Goal: Find specific page/section: Find specific page/section

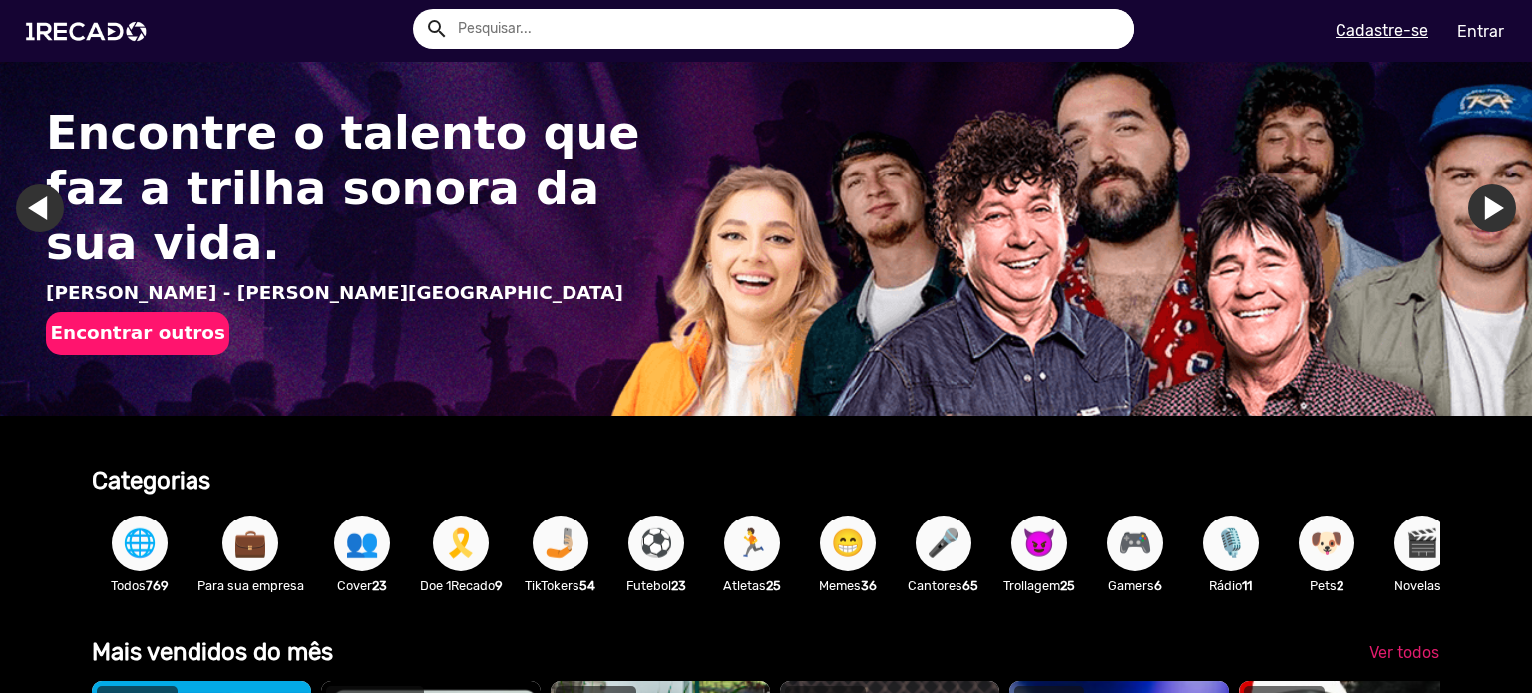
scroll to position [499, 0]
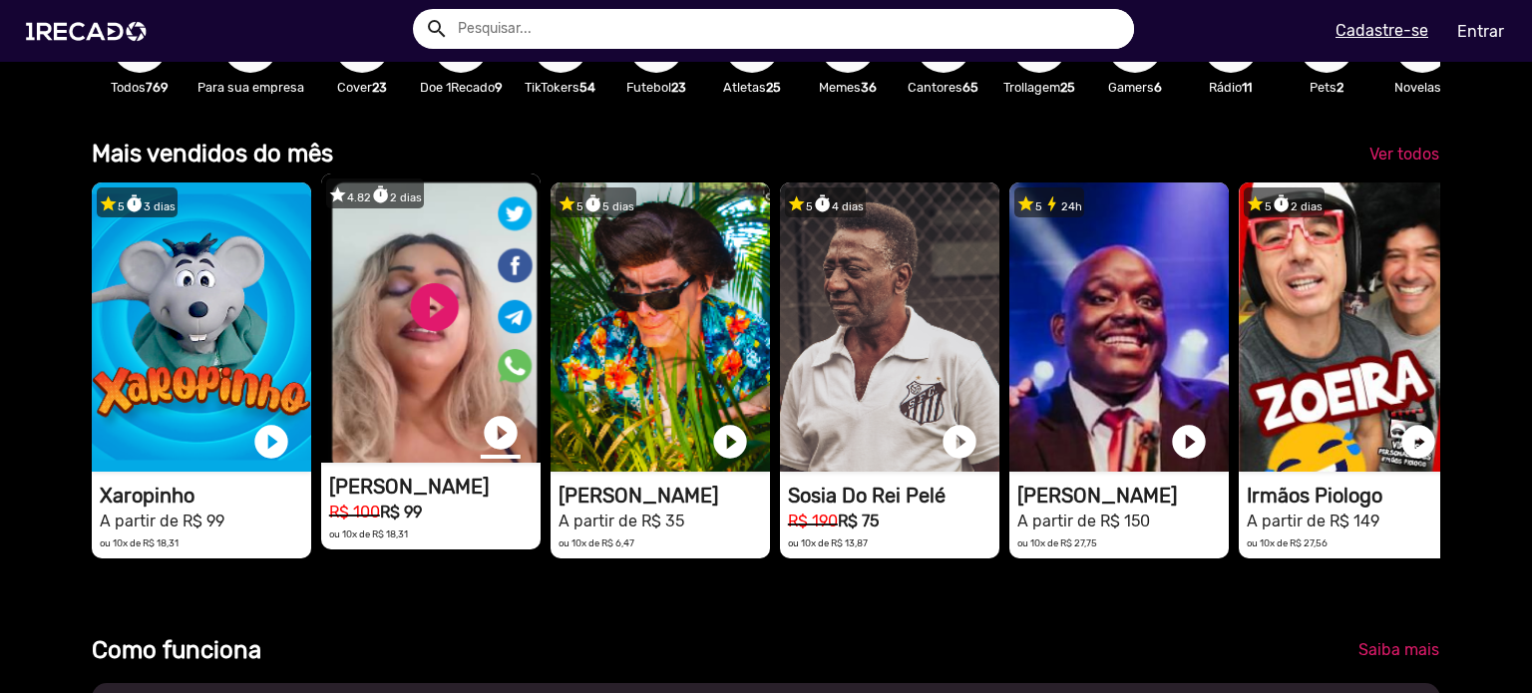
click at [491, 450] on link "play_circle_filled" at bounding box center [501, 433] width 40 height 40
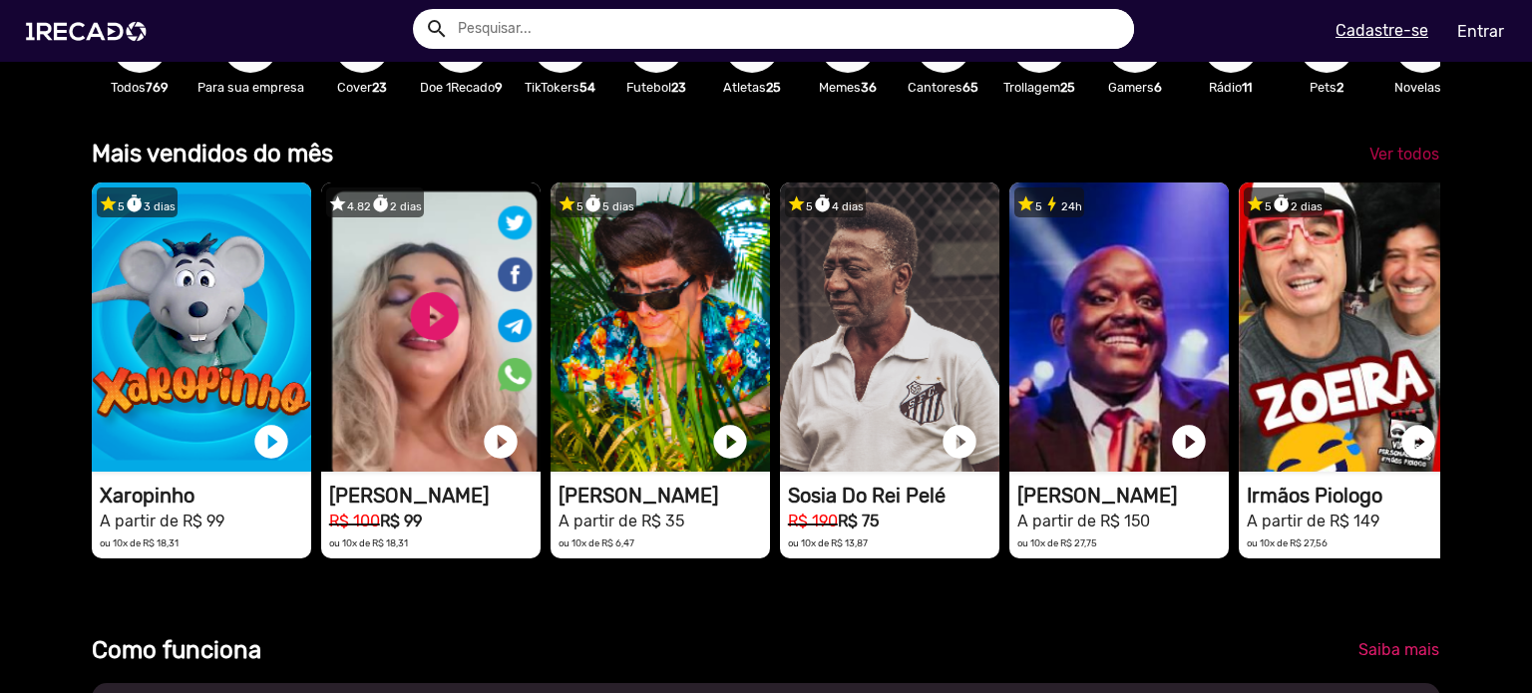
click at [1383, 164] on span "Ver todos" at bounding box center [1404, 154] width 70 height 19
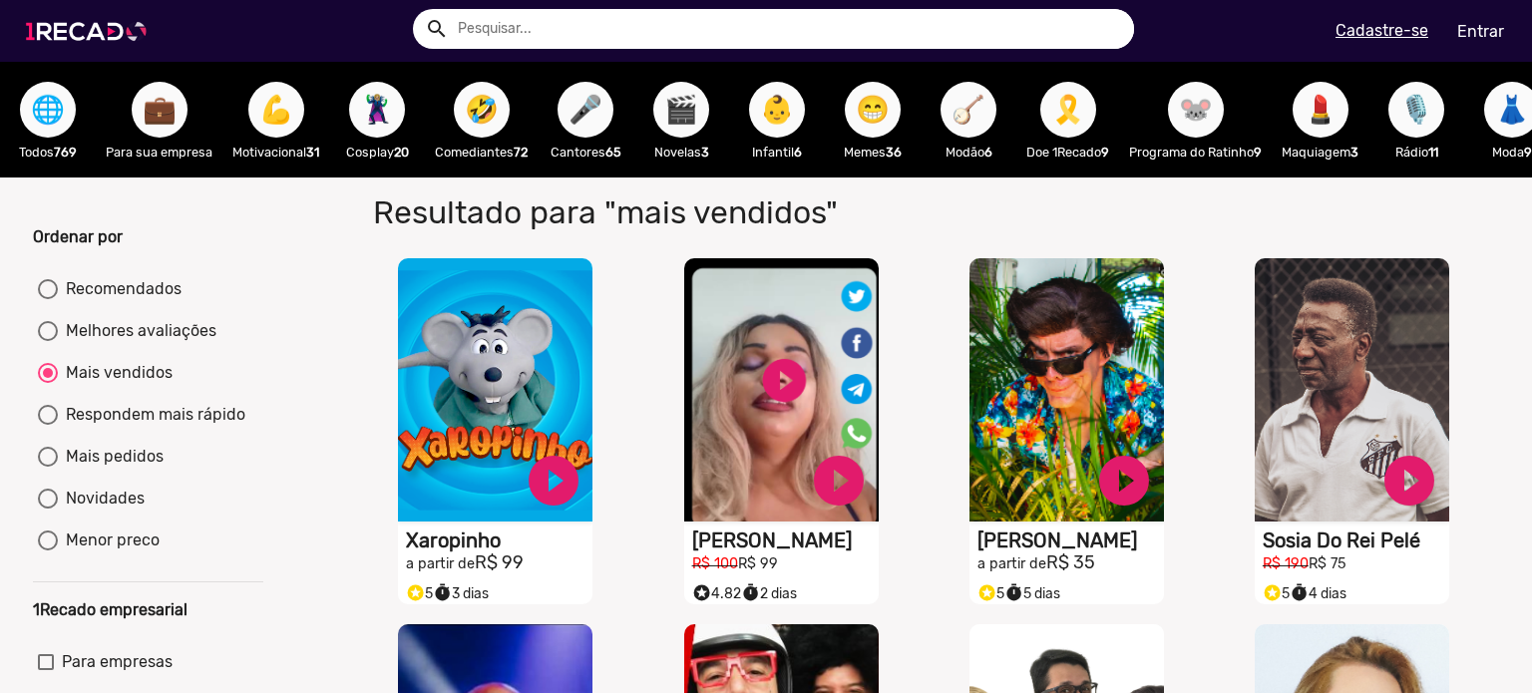
click at [137, 44] on img at bounding box center [90, 31] width 151 height 85
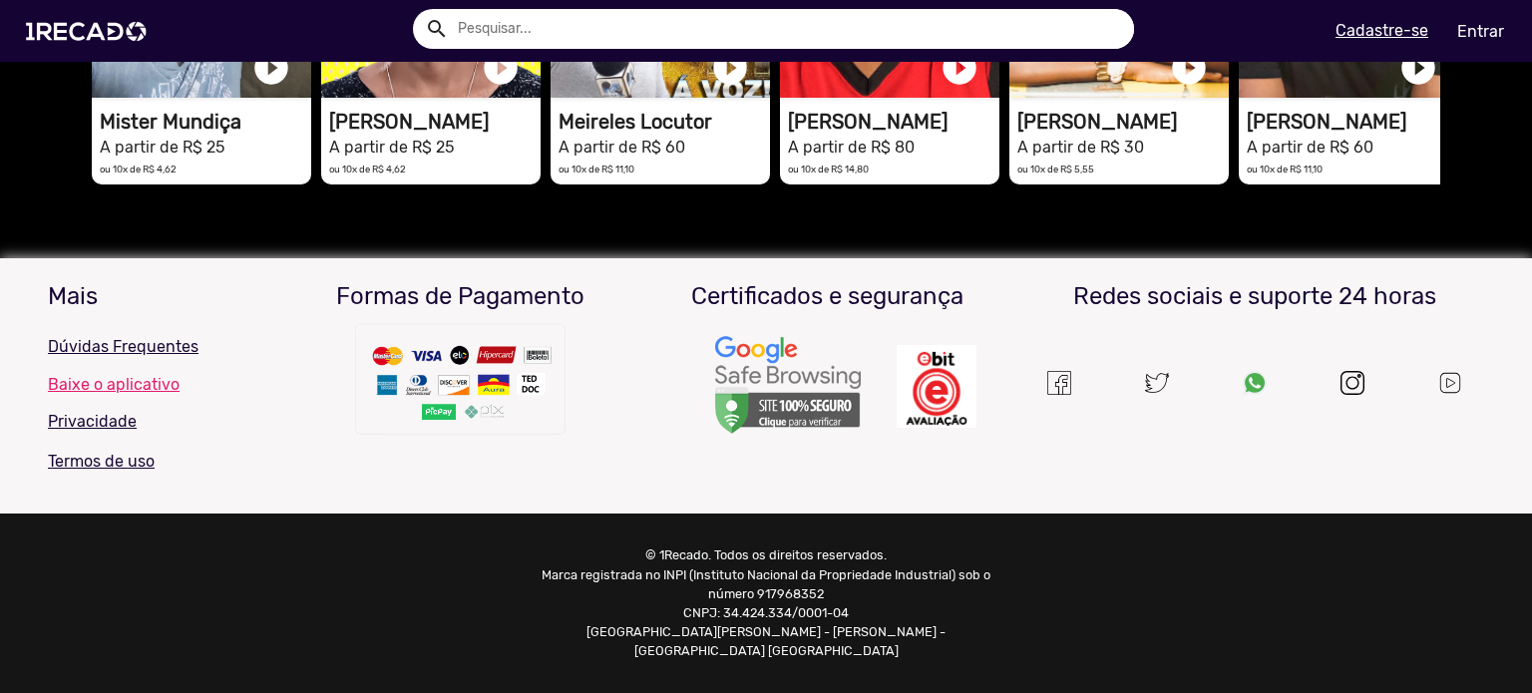
scroll to position [4528, 0]
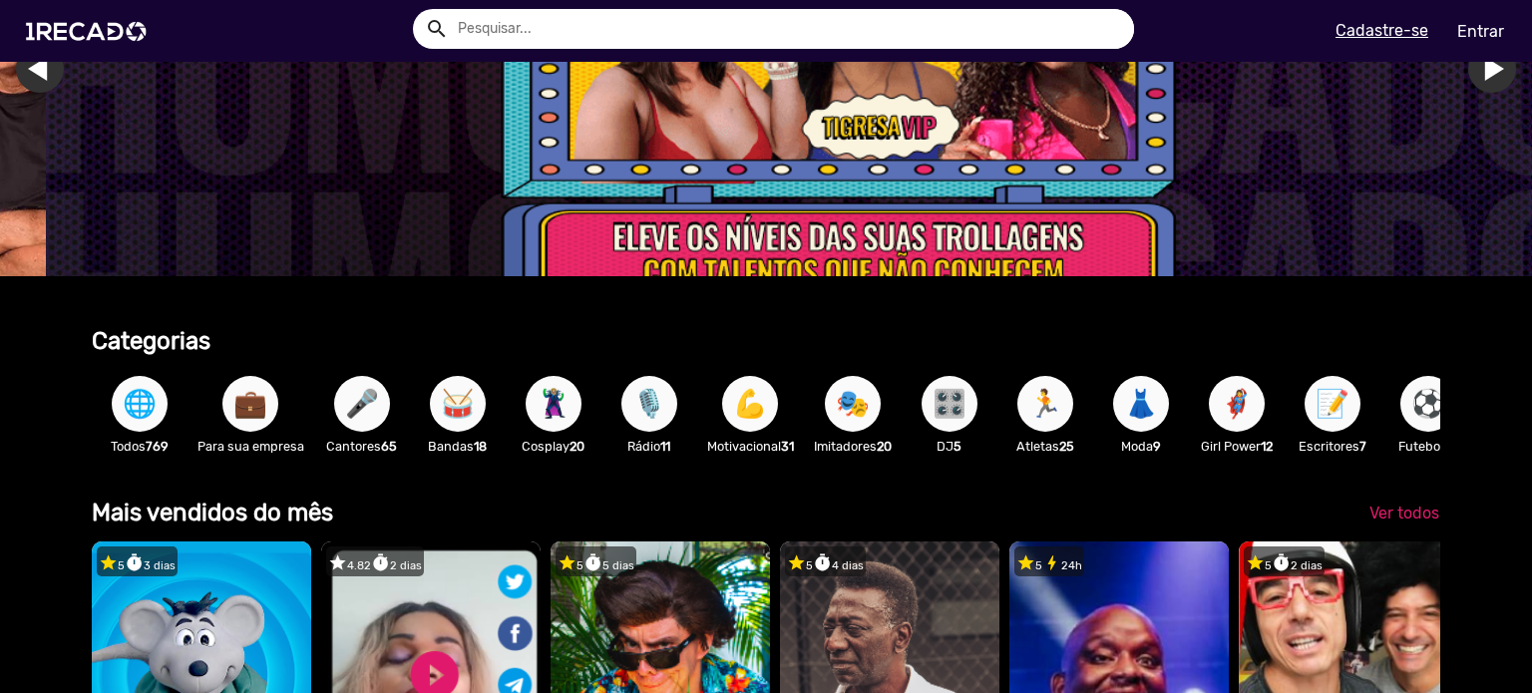
scroll to position [0, 0]
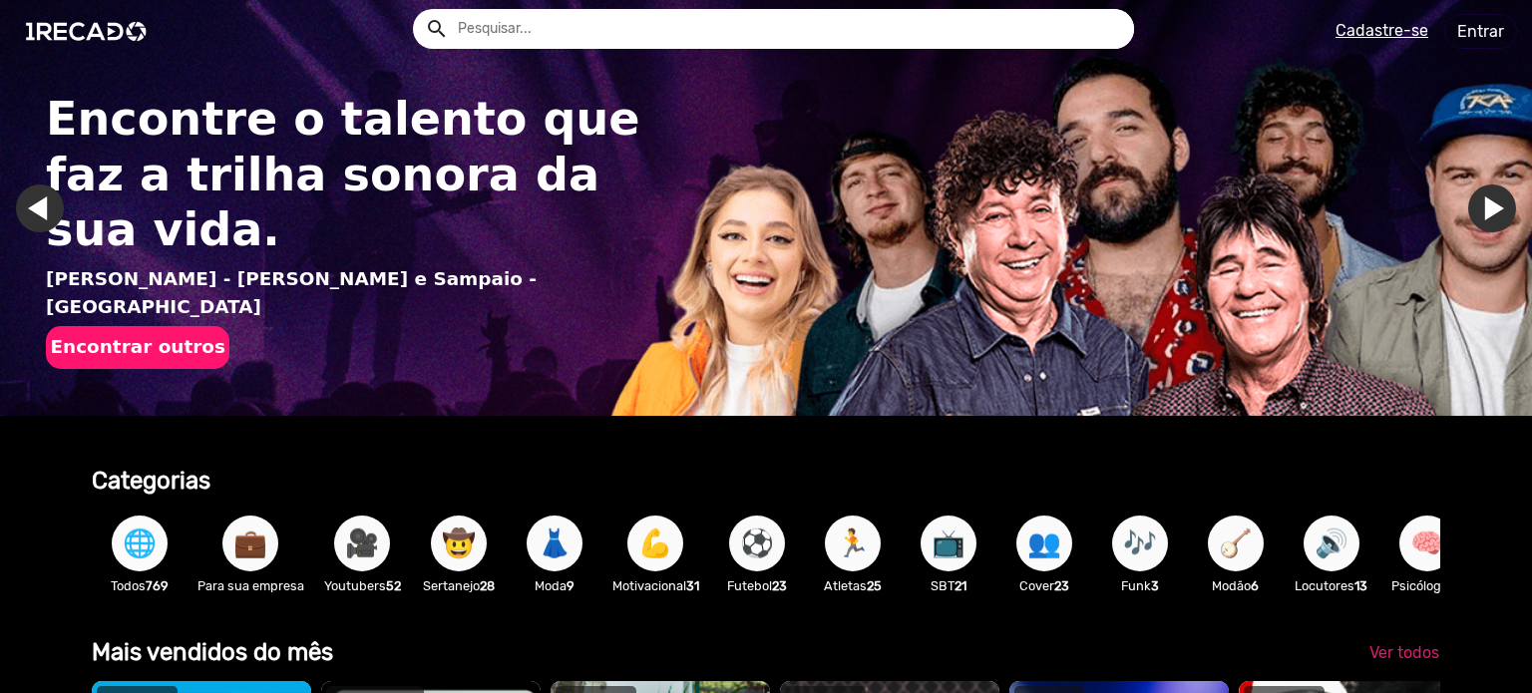
click at [128, 533] on span "🌐" at bounding box center [140, 544] width 34 height 56
click at [146, 553] on span "🌐" at bounding box center [140, 544] width 34 height 56
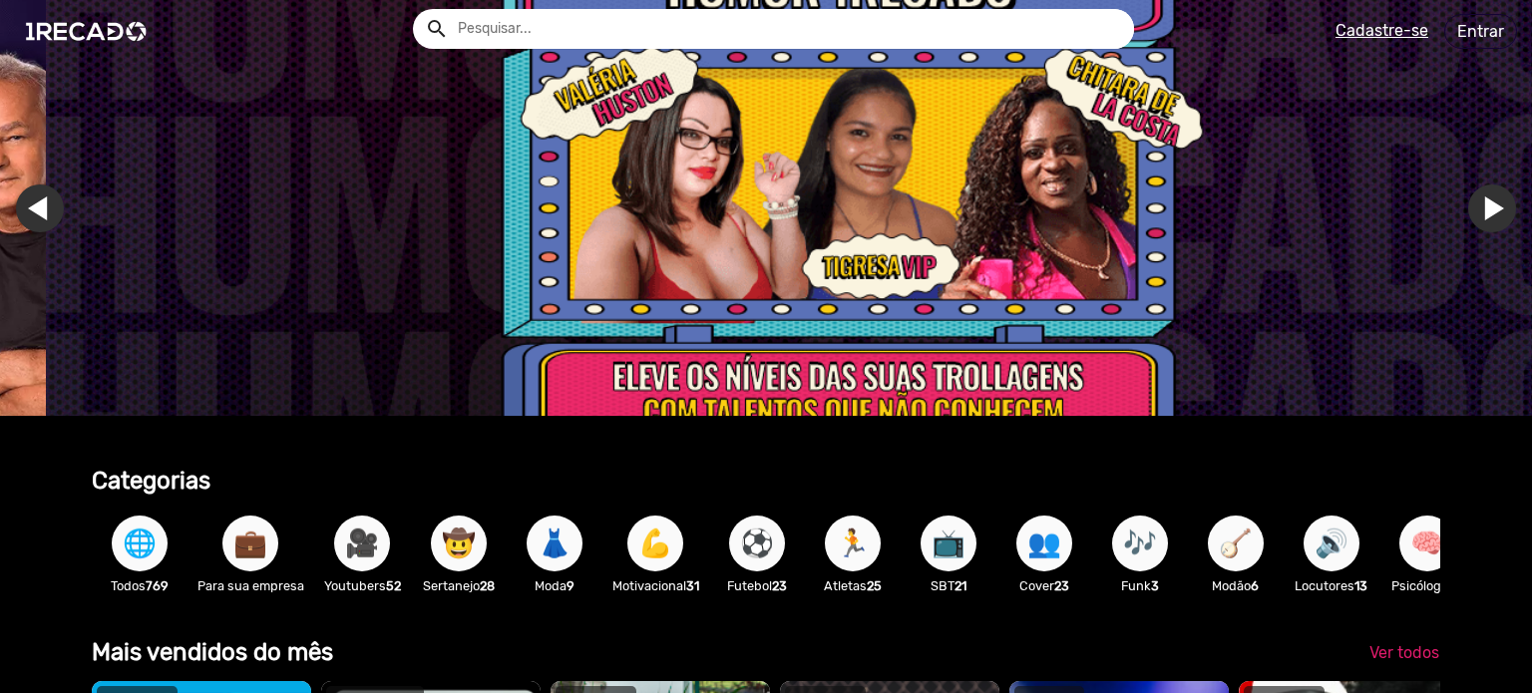
click at [62, 210] on link "Ir para o slide anterior" at bounding box center [86, 209] width 48 height 48
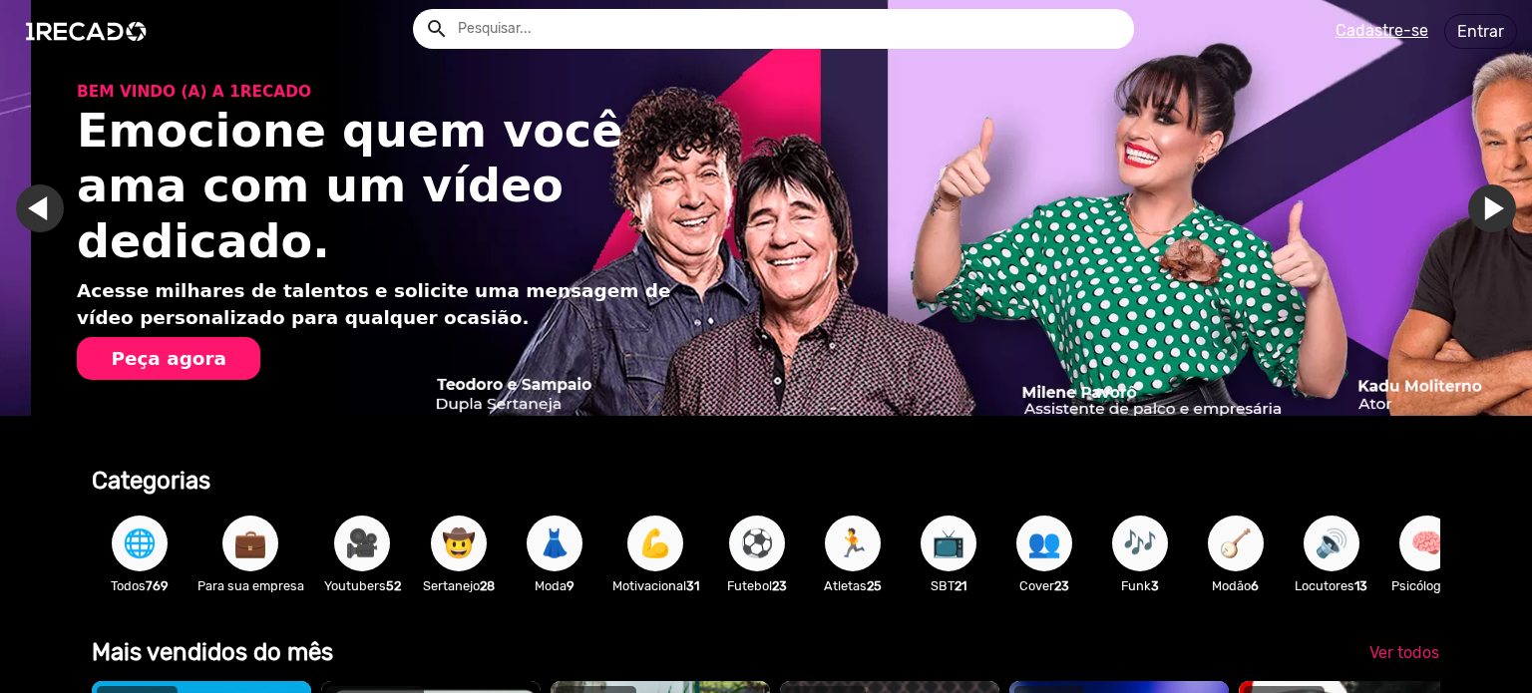
click at [1499, 201] on link "Ir para o próximo slide" at bounding box center [1523, 209] width 48 height 48
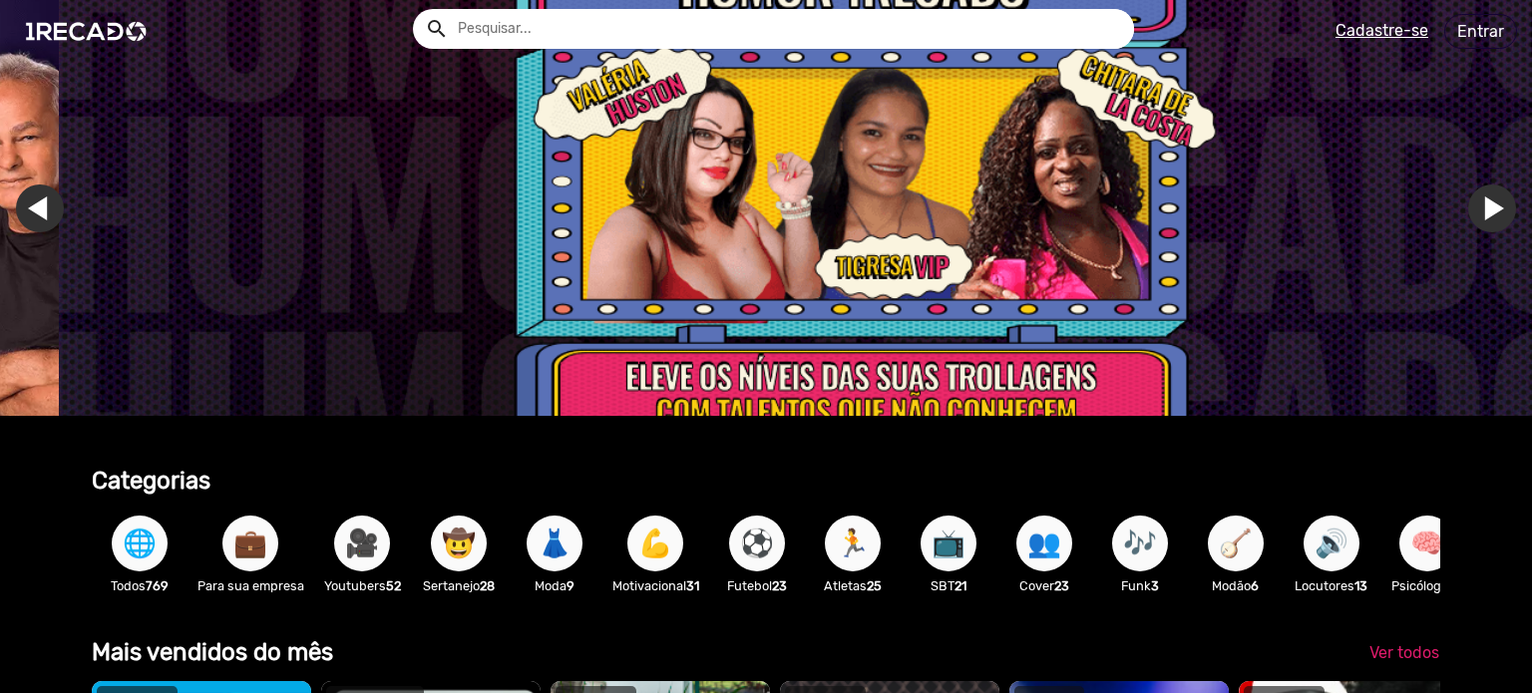
scroll to position [0, 4550]
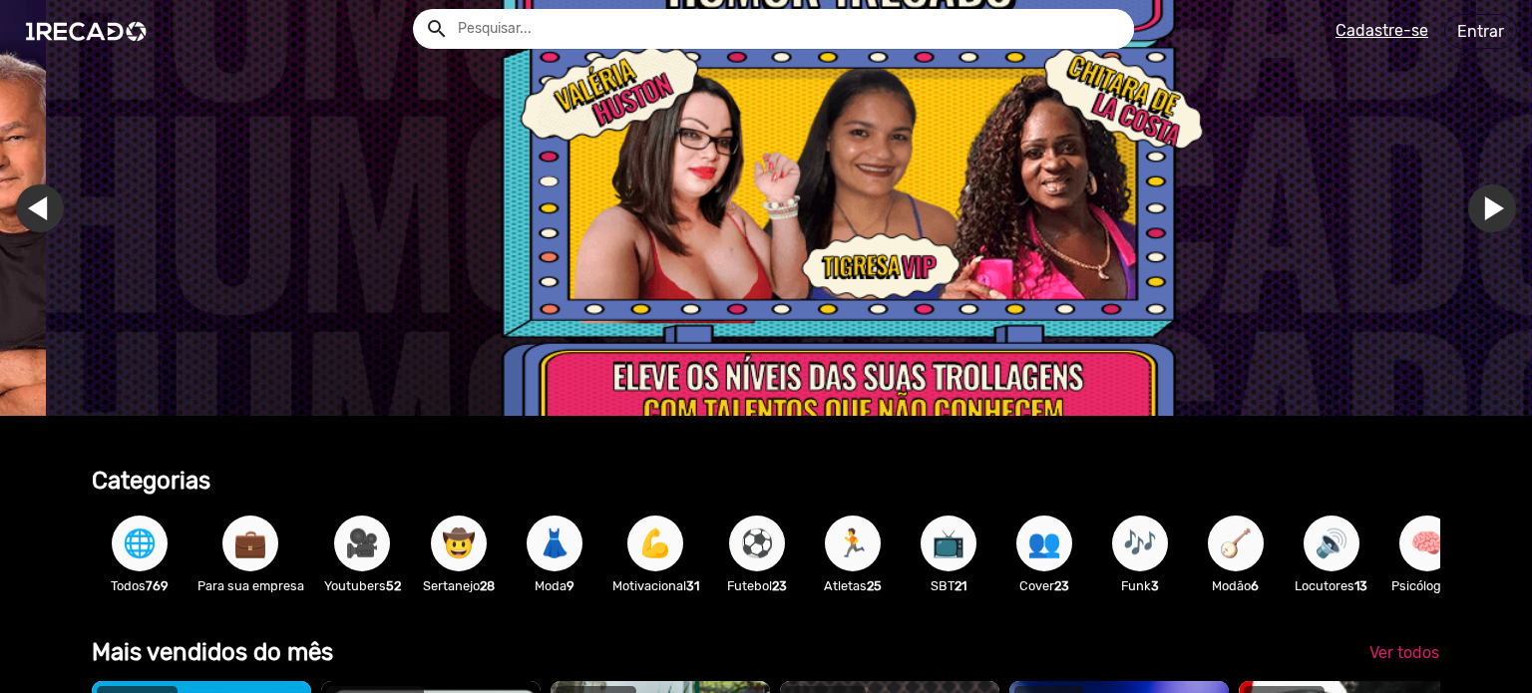
click at [800, 215] on img "Gallery" at bounding box center [812, 208] width 1532 height 416
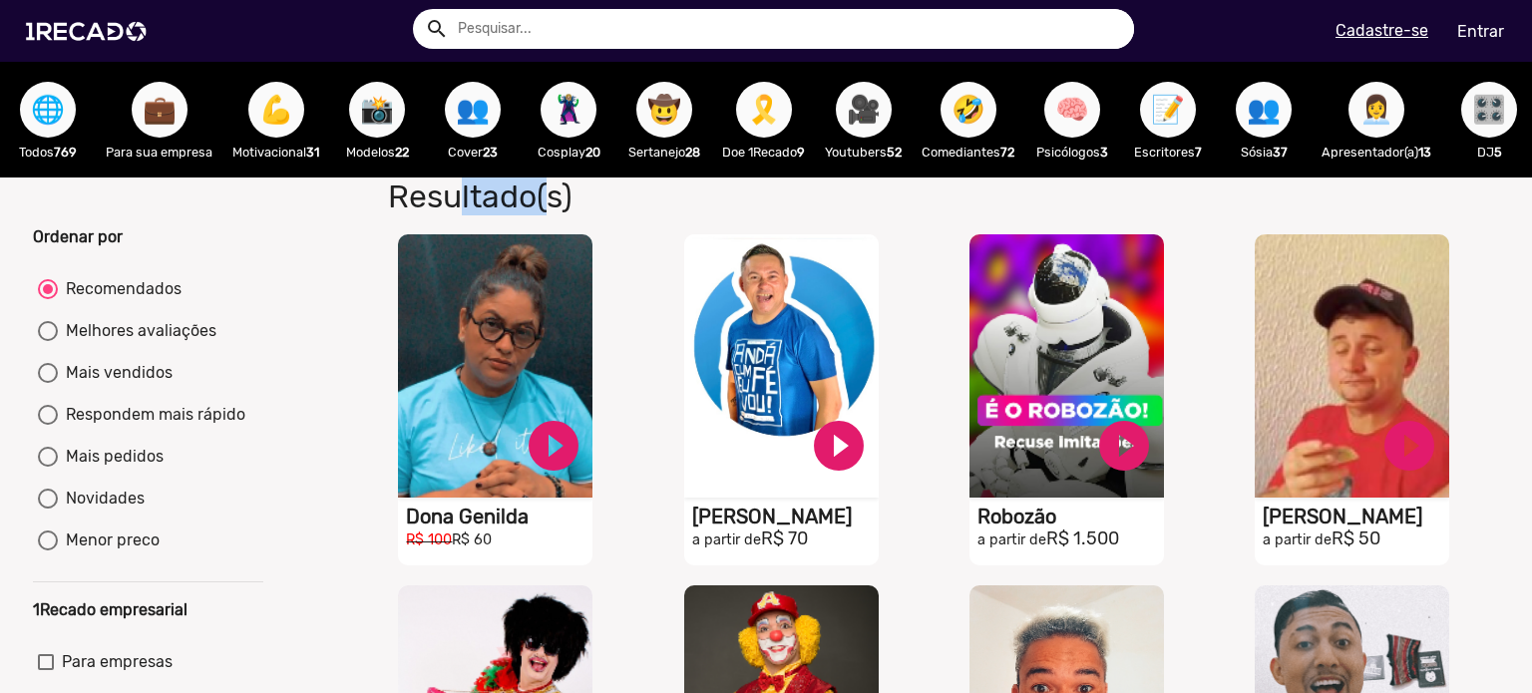
drag, startPoint x: 441, startPoint y: 196, endPoint x: 530, endPoint y: 194, distance: 88.8
click at [530, 194] on h1 "Resultado(s)" at bounding box center [738, 197] width 731 height 38
click at [732, 39] on input "text" at bounding box center [788, 29] width 691 height 40
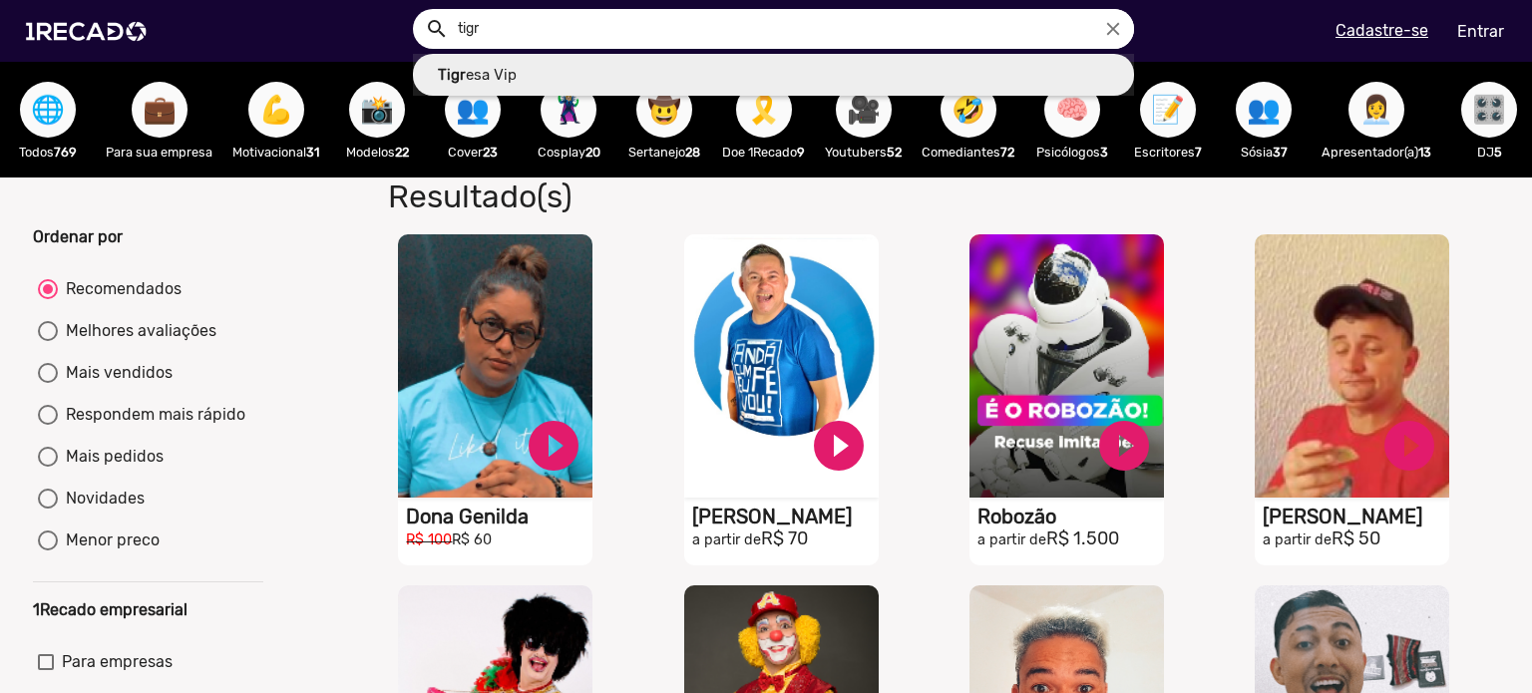
click at [646, 78] on link "Tigr esa Vip" at bounding box center [773, 75] width 721 height 43
type input "Tigresa Vip"
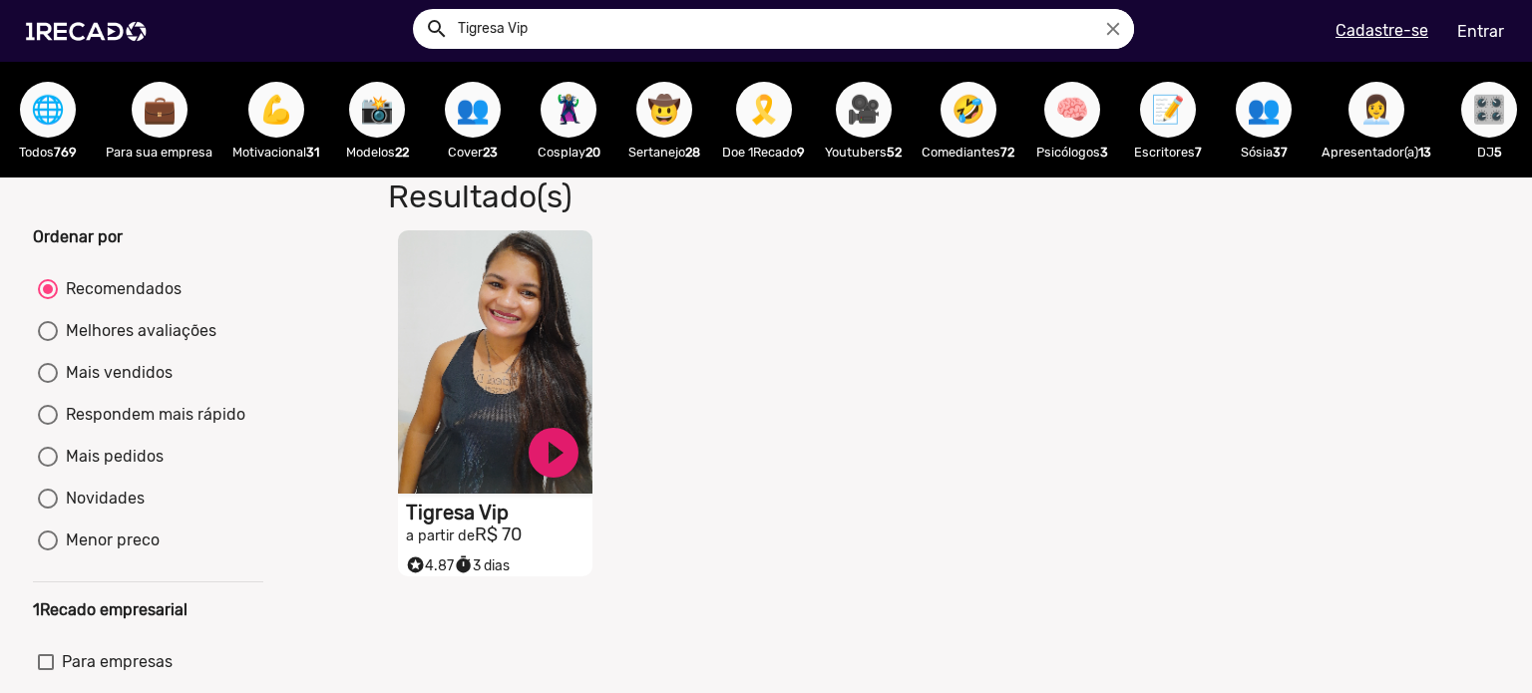
click at [491, 366] on video "S1RECADO vídeos dedicados para fãs e empresas" at bounding box center [495, 361] width 194 height 263
